Goal: Find specific fact: Find specific fact

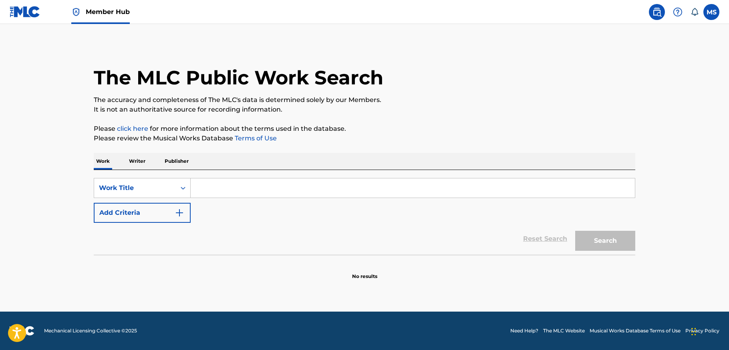
click at [174, 161] on p "Publisher" at bounding box center [176, 161] width 29 height 17
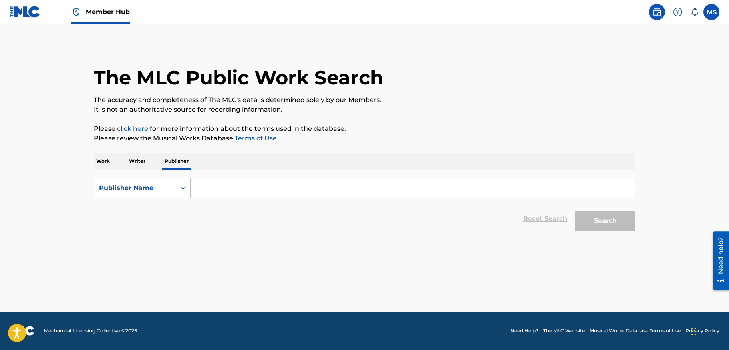
click at [211, 189] on input "Search Form" at bounding box center [413, 188] width 444 height 19
type input "phillran music"
click at [607, 219] on button "Search" at bounding box center [605, 221] width 60 height 20
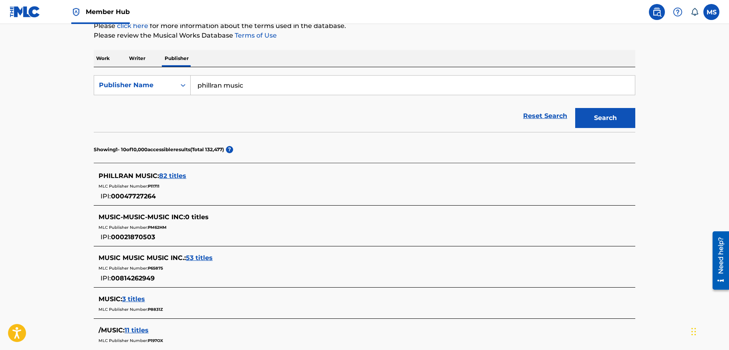
scroll to position [107, 0]
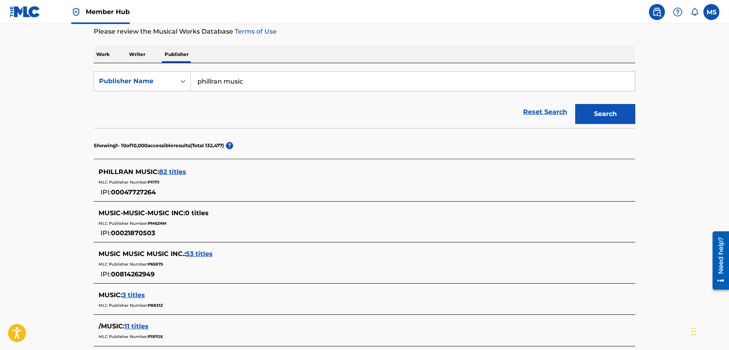
click at [177, 171] on span "82 titles" at bounding box center [172, 172] width 27 height 8
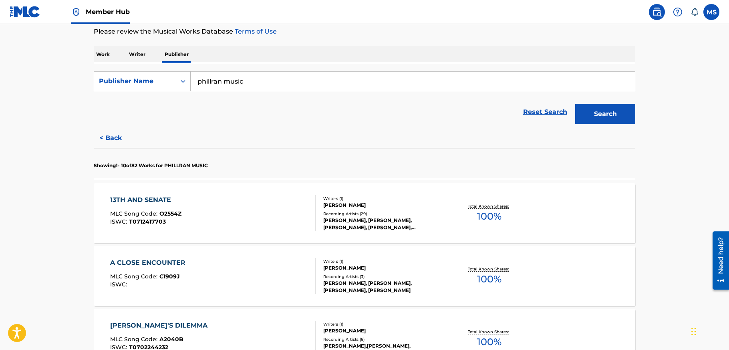
click at [159, 197] on div "13TH AND SENATE" at bounding box center [145, 200] width 71 height 10
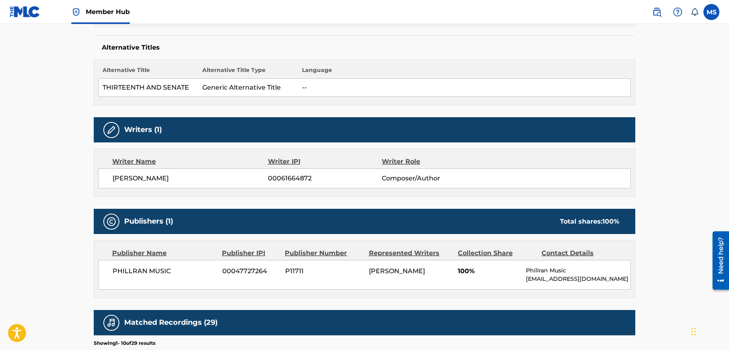
scroll to position [202, 0]
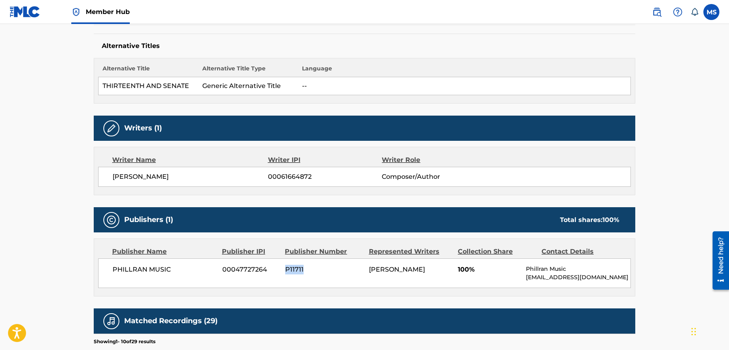
drag, startPoint x: 309, startPoint y: 267, endPoint x: 294, endPoint y: 270, distance: 15.4
click at [287, 270] on span "P11711" at bounding box center [324, 270] width 78 height 10
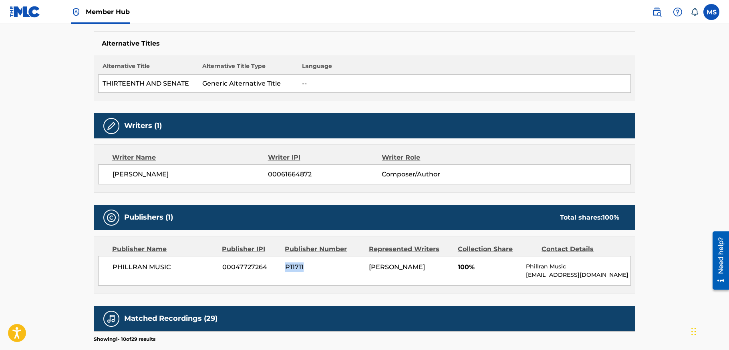
copy span "P11711"
